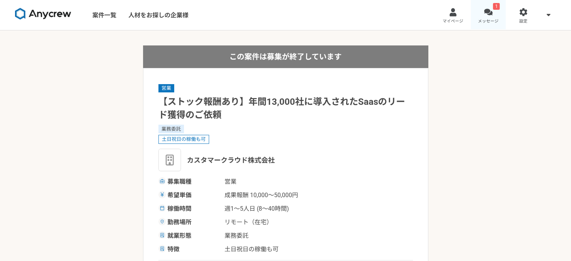
click at [488, 9] on div at bounding box center [488, 12] width 9 height 9
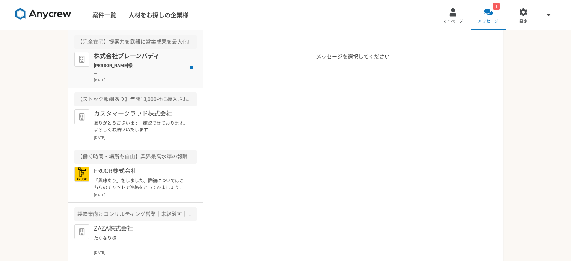
click at [164, 54] on p "株式会社ブレーンバディ" at bounding box center [140, 56] width 93 height 9
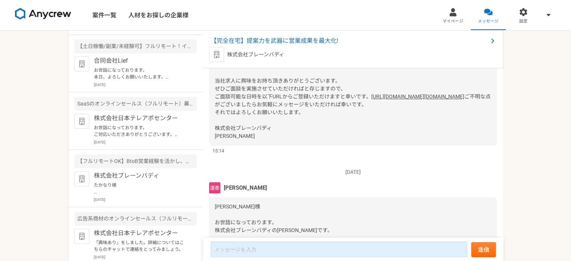
scroll to position [413, 0]
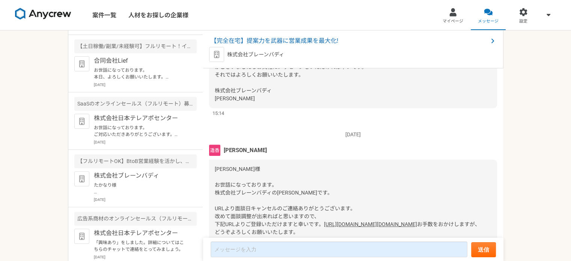
click at [371, 62] on link "[URL][DOMAIN_NAME][DOMAIN_NAME]" at bounding box center [417, 59] width 93 height 6
click at [127, 101] on div "SaaSのオンラインセールス（フルリモート）募集" at bounding box center [135, 104] width 122 height 14
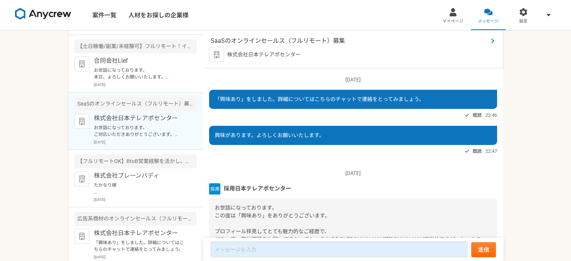
click at [305, 39] on span "SaaSのオンラインセールス（フルリモート）募集" at bounding box center [349, 40] width 277 height 9
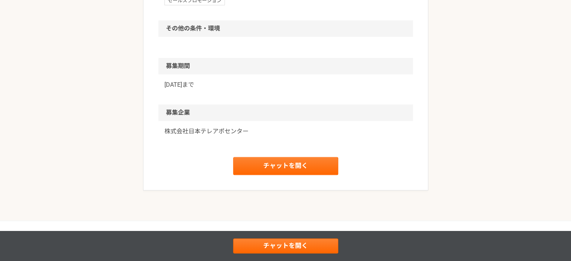
scroll to position [621, 0]
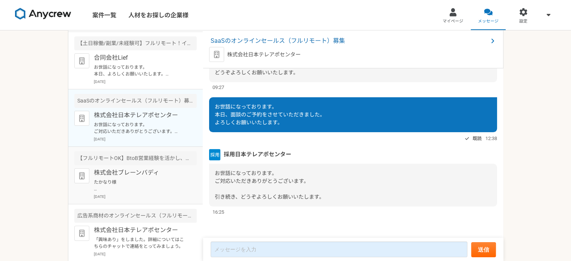
scroll to position [228, 0]
click at [149, 194] on p "[DATE]" at bounding box center [145, 197] width 103 height 6
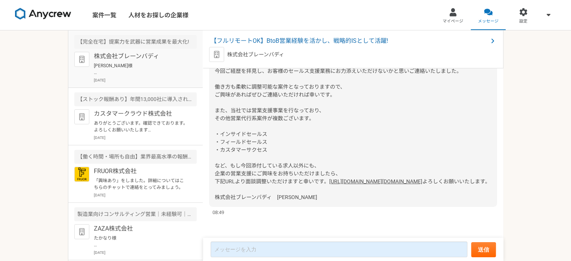
click at [160, 76] on div "株式会社ブレーンバディ [PERSON_NAME]様 お世話になっております。 株式会社ブレーンバディの[PERSON_NAME]です。 URLより面談日キャ…" at bounding box center [145, 67] width 103 height 31
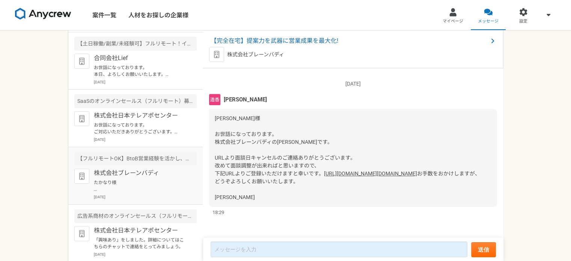
scroll to position [228, 0]
click at [138, 191] on p "たかなり様 突然のメッセージ失礼致します。 株式会社ブレーンバディ採用担当の[PERSON_NAME]と申します。 今回ご経歴を拝見し、お客様のセールス支援業…" at bounding box center [140, 186] width 93 height 14
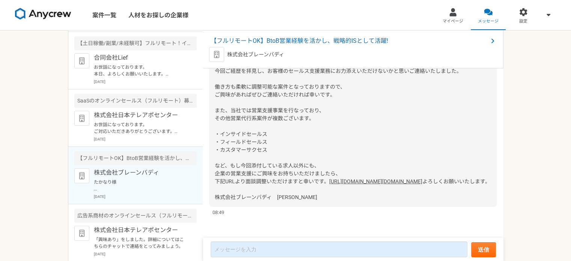
scroll to position [114, 0]
click at [154, 240] on p "「興味あり」をしました。詳細についてはこちらのチャットで連絡をとってみましょう。" at bounding box center [140, 243] width 93 height 14
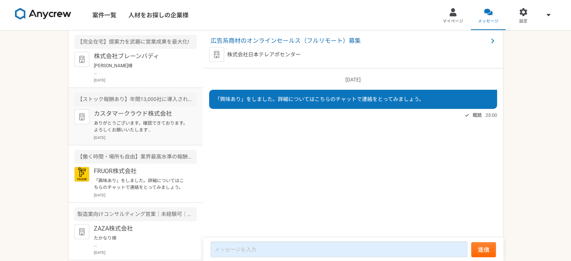
click at [155, 123] on p "ありがとうございます。確認できております。　よろしくお願いいたします [PERSON_NAME]があなたを Lark ビデオ会議に招待しています タイトル：[…" at bounding box center [140, 127] width 93 height 14
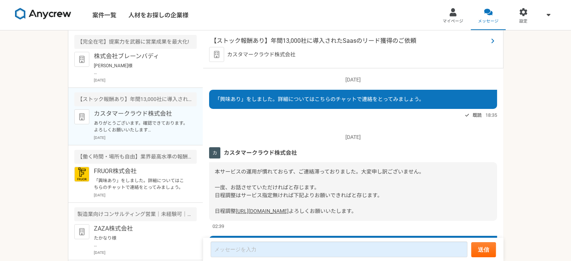
click at [321, 39] on span "【ストック報酬あり】年間13,000社に導入されたSaasのリード獲得のご依頼" at bounding box center [349, 40] width 277 height 9
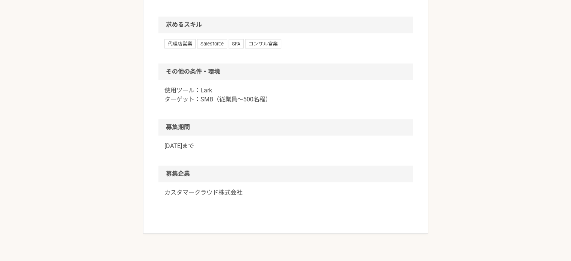
scroll to position [563, 0]
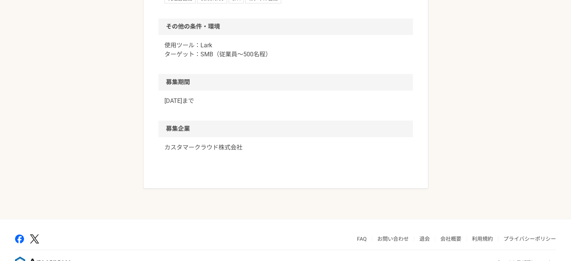
click at [251, 152] on p "カスタマークラウド株式会社" at bounding box center [285, 147] width 242 height 9
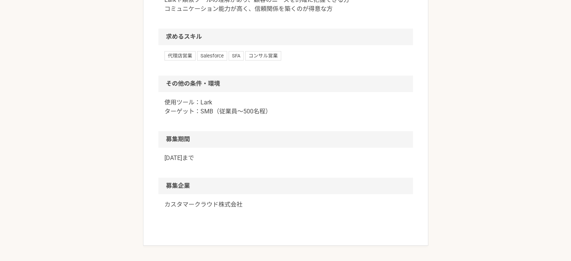
scroll to position [450, 0]
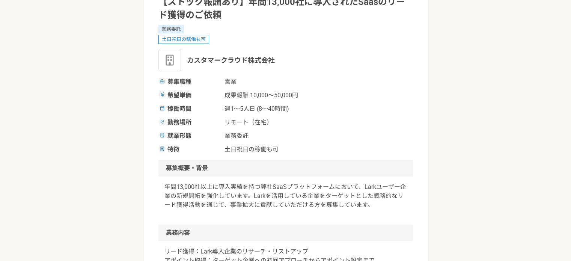
scroll to position [150, 0]
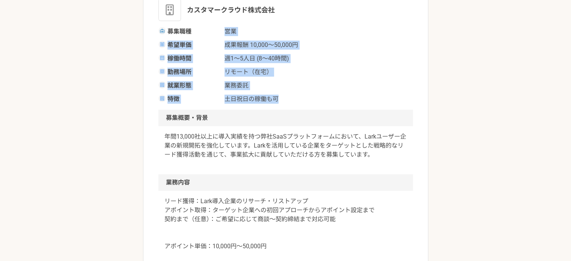
drag, startPoint x: 225, startPoint y: 32, endPoint x: 287, endPoint y: 93, distance: 86.8
click at [287, 93] on div "募集職種 営業 希望単価 成果報酬 10,000〜50,000円 稼働時間 週1〜5人日 (8〜40時間) 勤務場所 リモート（在宅） 就業形態 業務委託 特…" at bounding box center [285, 65] width 254 height 77
copy div "営業 希望単価 成果報酬 10,000〜50,000円 稼働時間 週1〜5人日 (8〜40時間) 勤務場所 リモート（在宅） 就業形態 業務委託 特徴 土日祝…"
click at [406, 64] on div "募集職種 営業 希望単価 成果報酬 10,000〜50,000円 稼働時間 週1〜5人日 (8〜40時間) 勤務場所 リモート（在宅） 就業形態 業務委託 特…" at bounding box center [285, 65] width 254 height 77
